Goal: Transaction & Acquisition: Download file/media

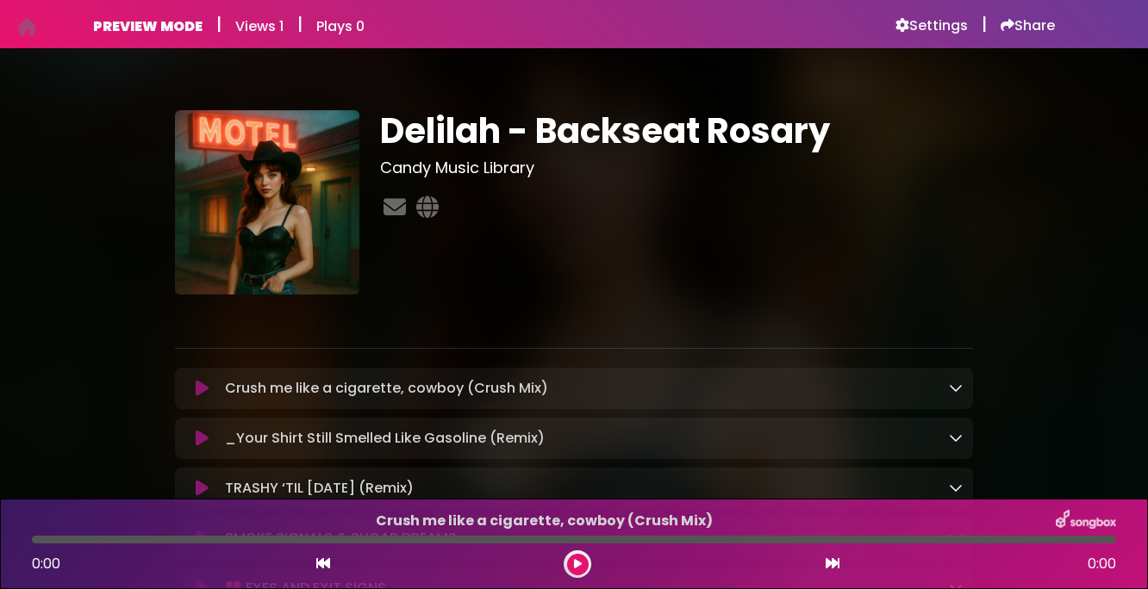
click at [951, 384] on icon at bounding box center [956, 388] width 14 height 14
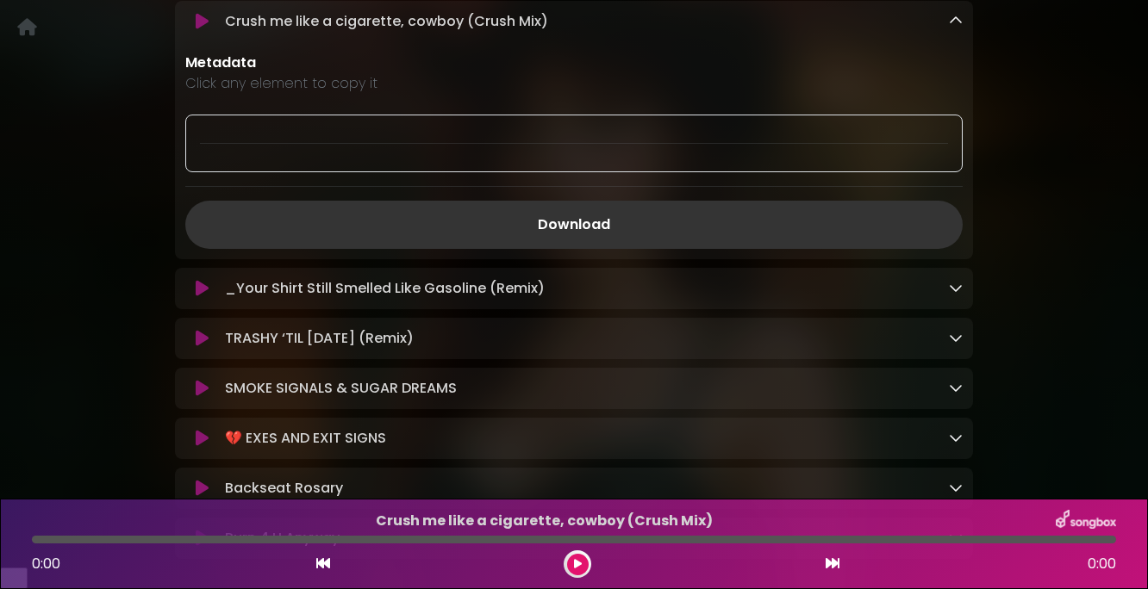
scroll to position [437, 0]
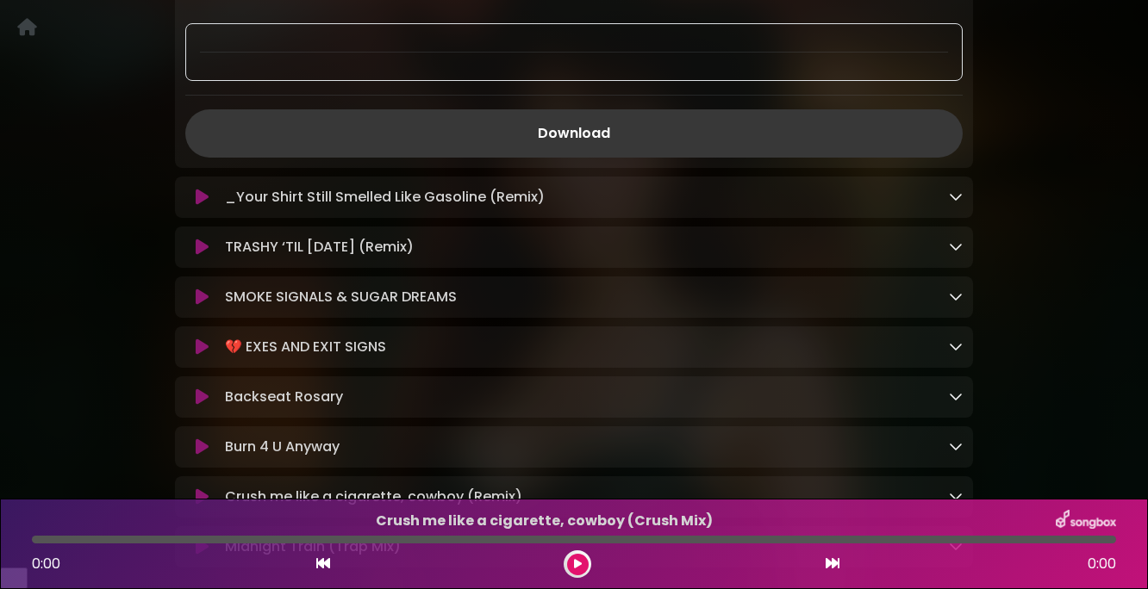
click at [595, 149] on link "Download" at bounding box center [573, 133] width 777 height 48
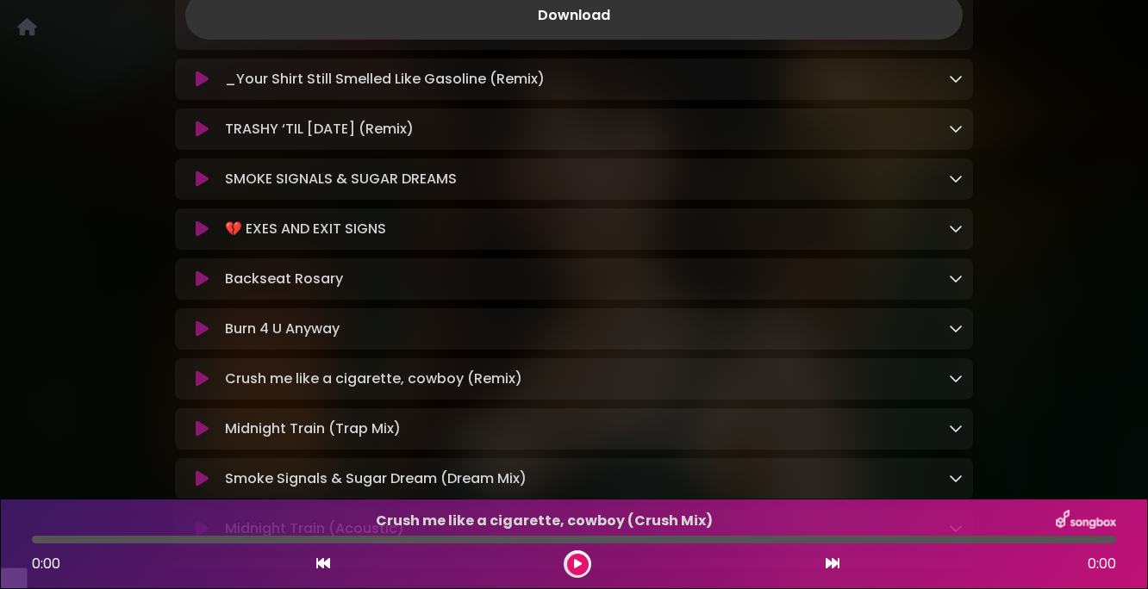
scroll to position [556, 0]
click at [588, 339] on p "Burn 4 U Anyway Loading Track..." at bounding box center [587, 328] width 724 height 21
click at [206, 337] on icon at bounding box center [202, 328] width 13 height 17
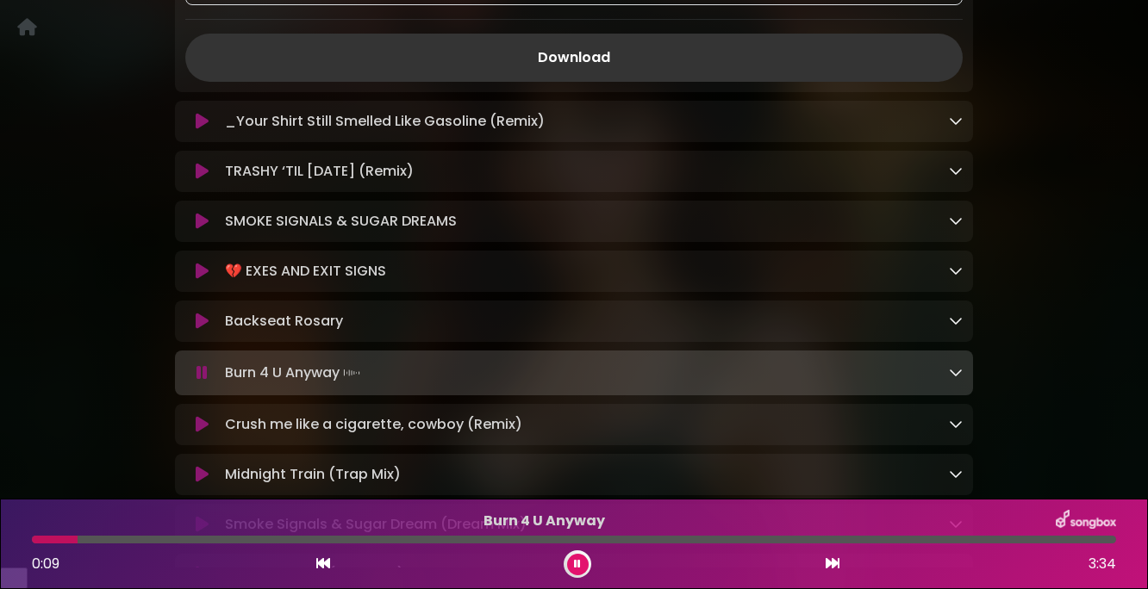
scroll to position [521, 0]
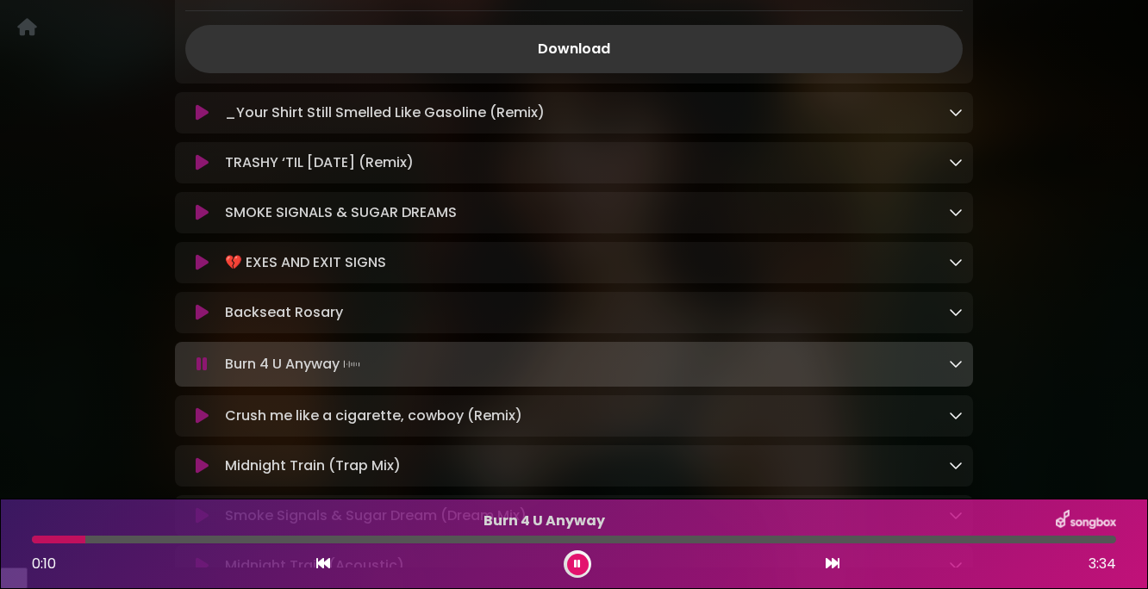
click at [202, 121] on icon at bounding box center [202, 112] width 13 height 17
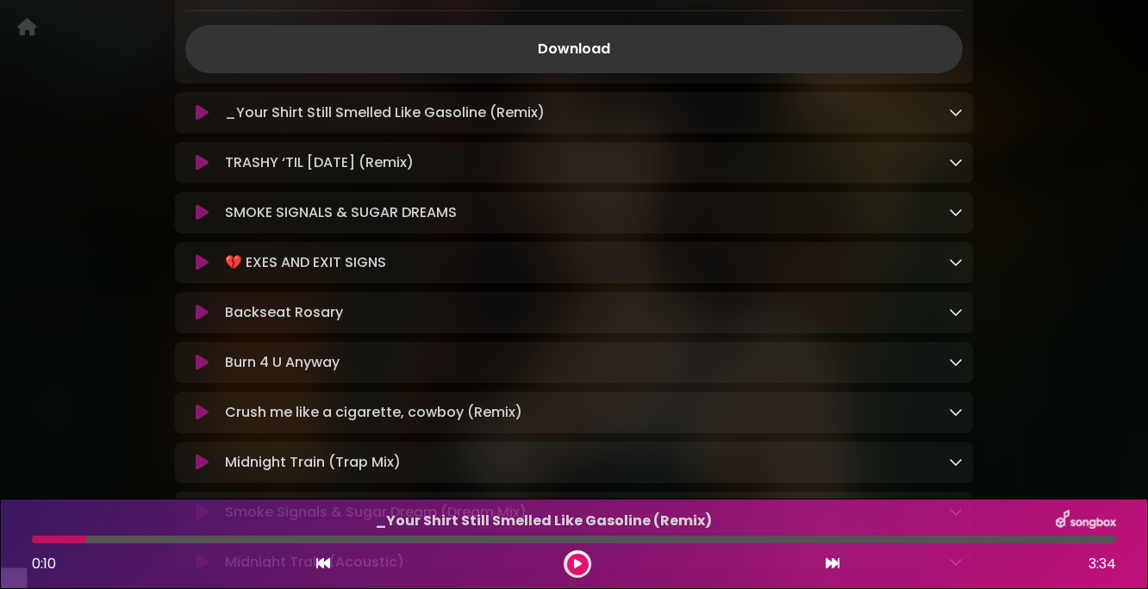
click at [202, 121] on icon at bounding box center [202, 112] width 13 height 17
click at [956, 119] on icon at bounding box center [956, 112] width 14 height 14
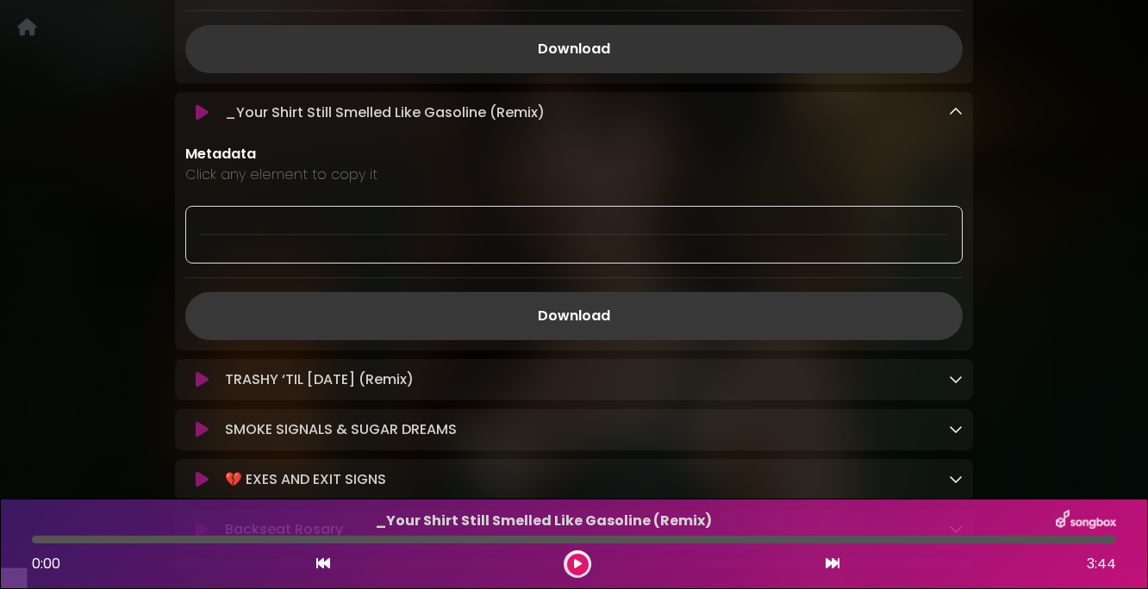
click at [595, 338] on link "Download" at bounding box center [573, 316] width 777 height 48
click at [578, 340] on link "Download" at bounding box center [573, 316] width 777 height 48
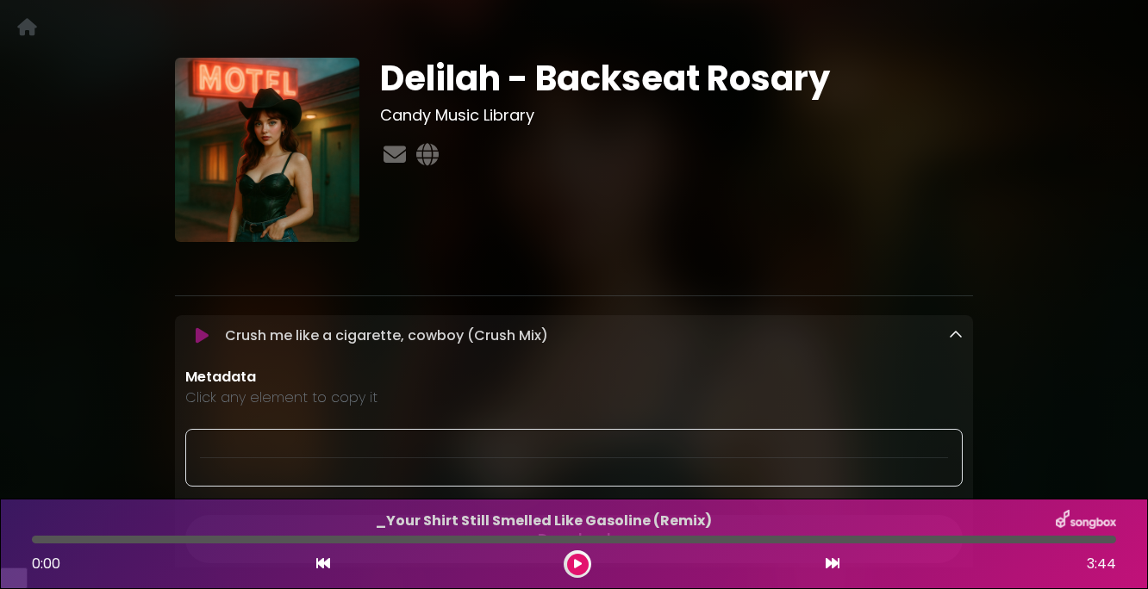
scroll to position [0, 0]
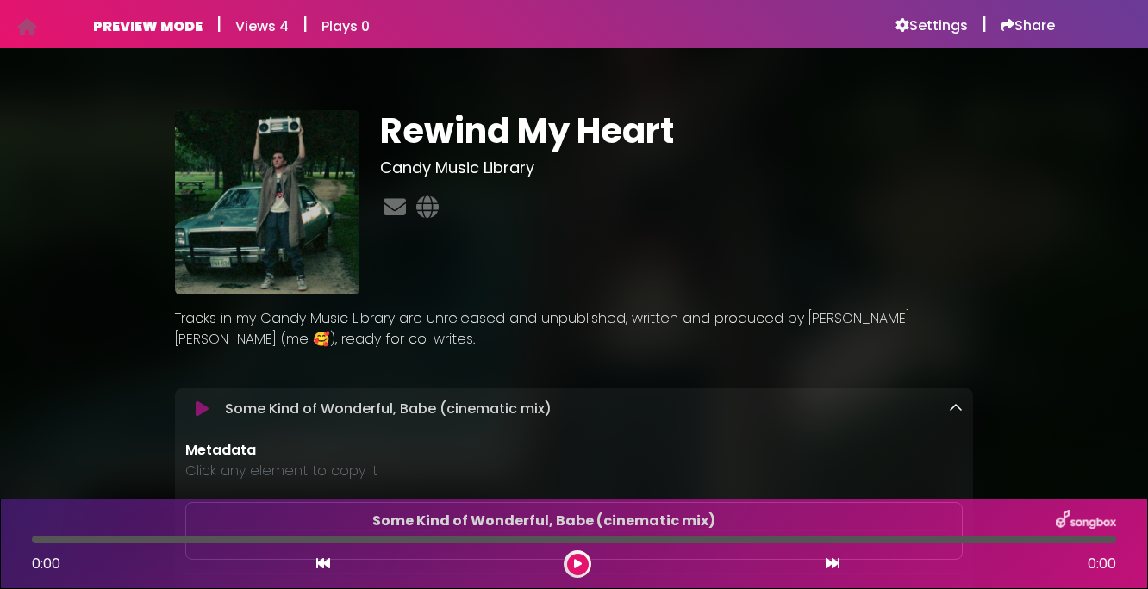
scroll to position [1125, 0]
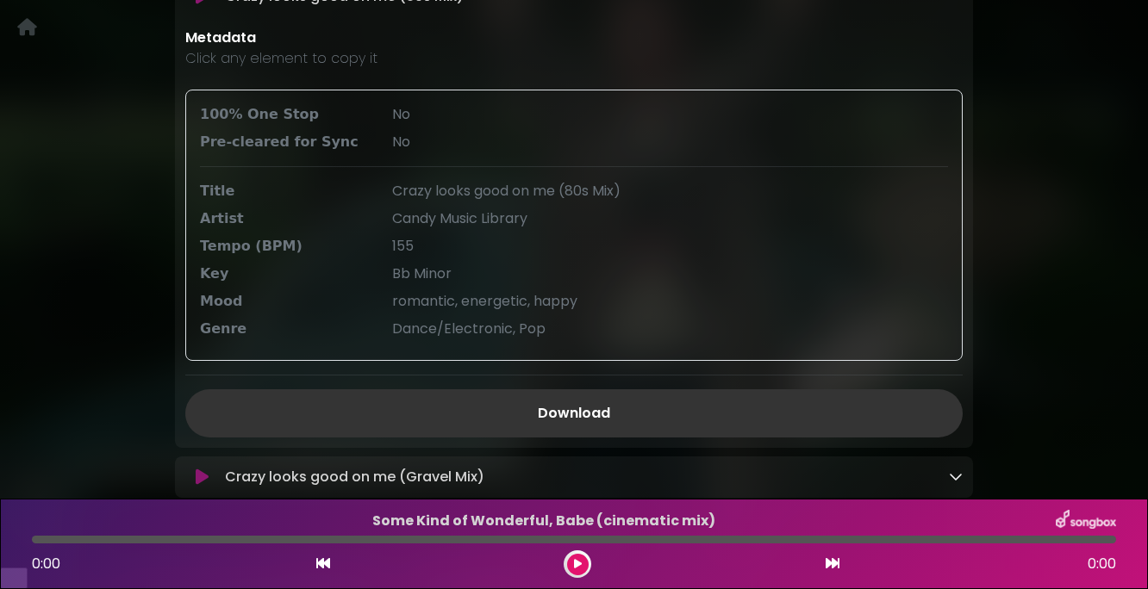
click at [962, 195] on div "100% One Stop No Pre-cleared for Sync No Title" at bounding box center [573, 225] width 777 height 271
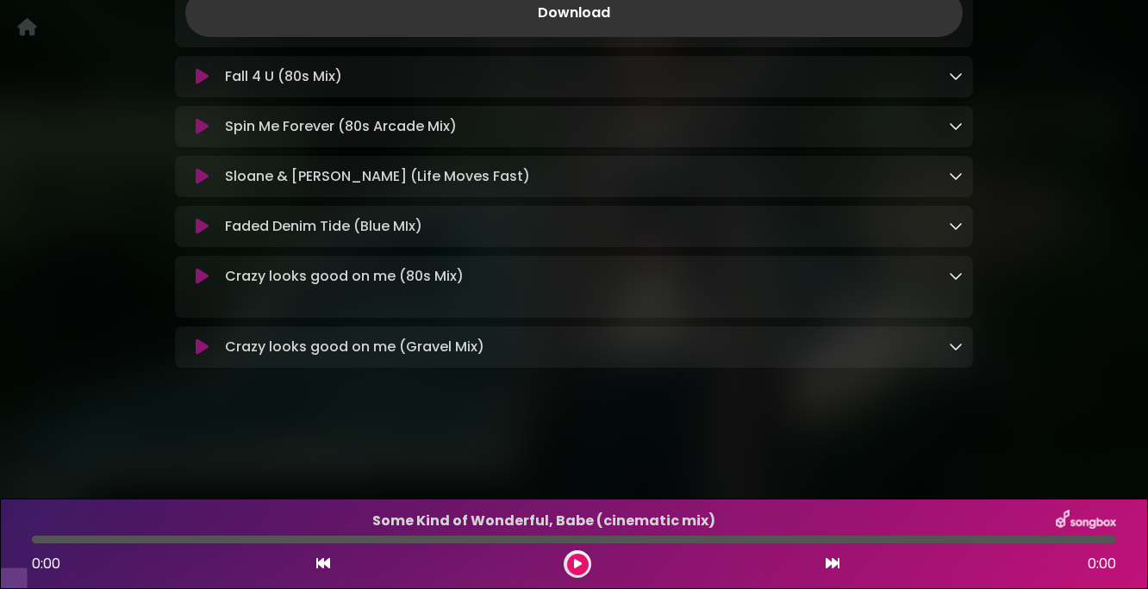
scroll to position [828, 0]
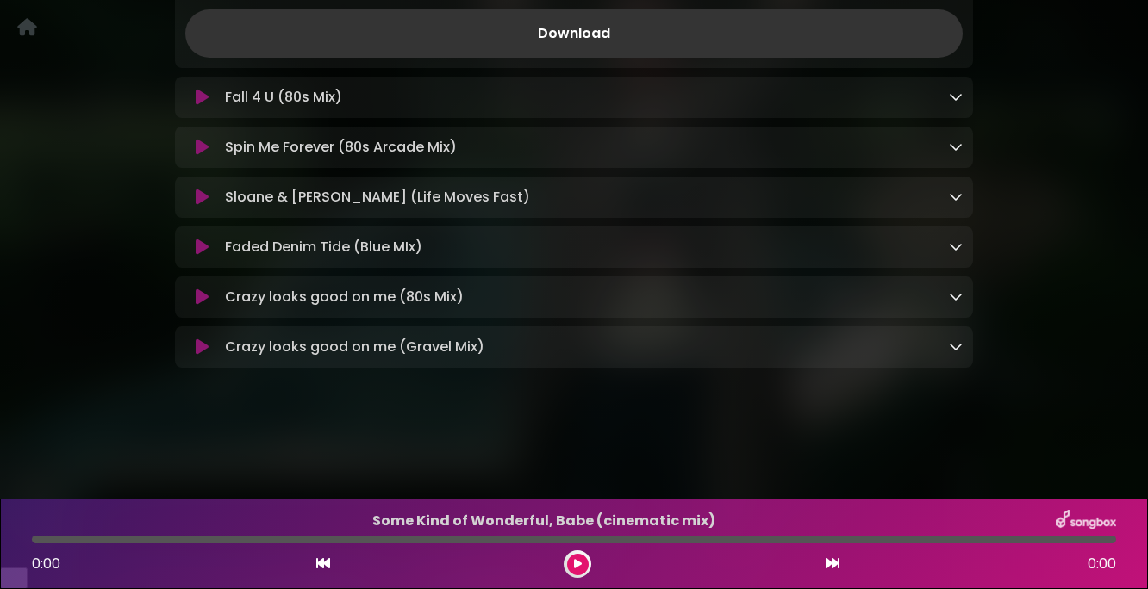
click at [537, 308] on p "Crazy looks good on me (80s Mix) Loading Track..." at bounding box center [587, 297] width 724 height 21
click at [962, 303] on icon at bounding box center [956, 297] width 14 height 14
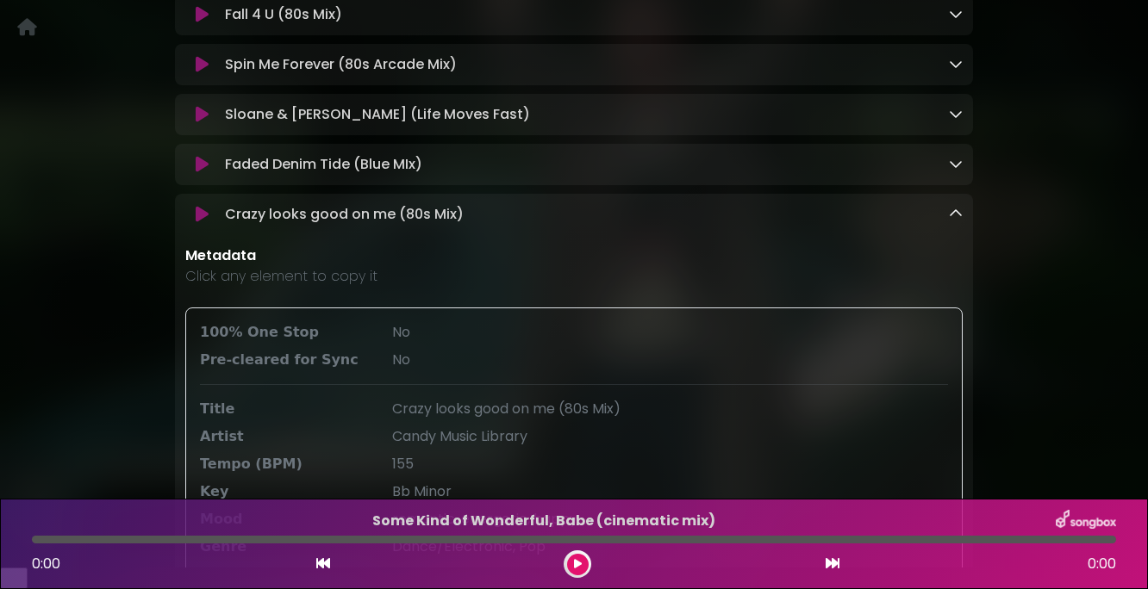
scroll to position [1137, 0]
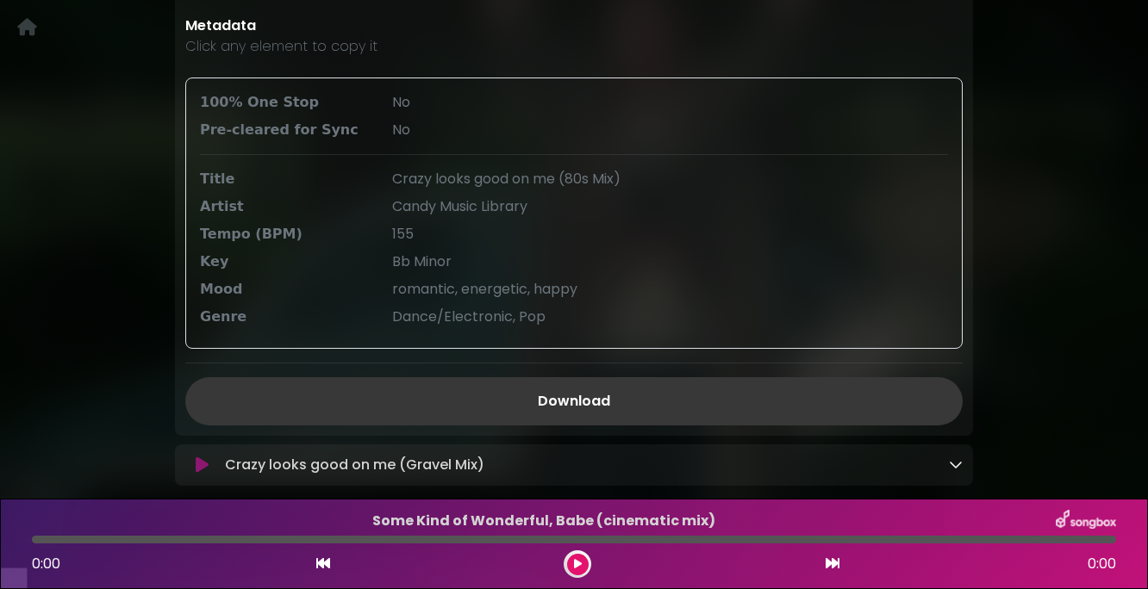
click at [599, 426] on link "Download" at bounding box center [573, 401] width 777 height 48
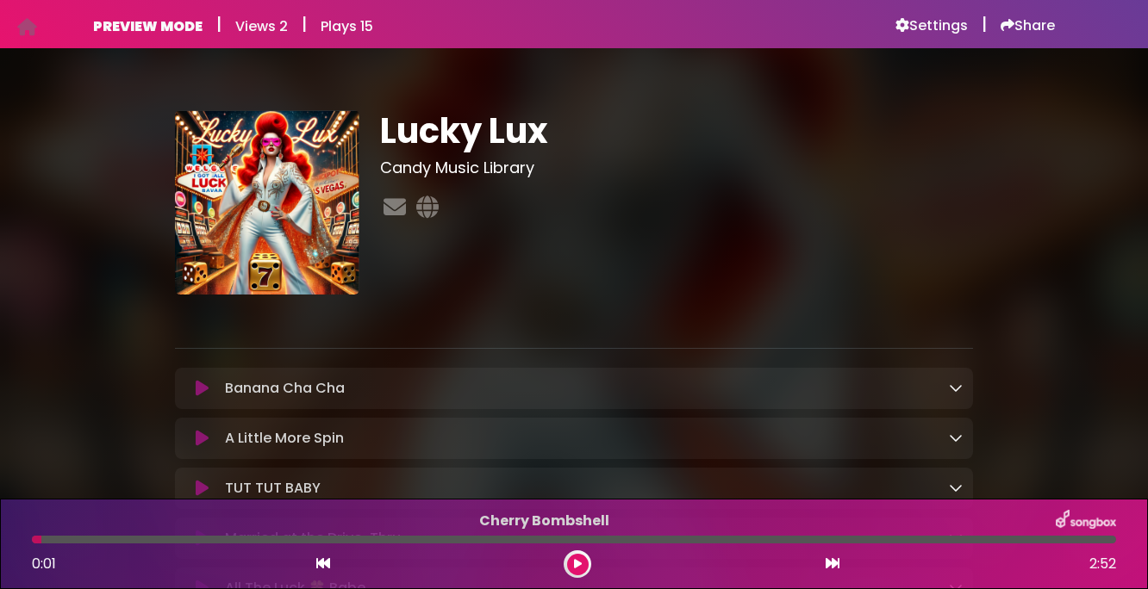
scroll to position [90, 0]
